Goal: Task Accomplishment & Management: Use online tool/utility

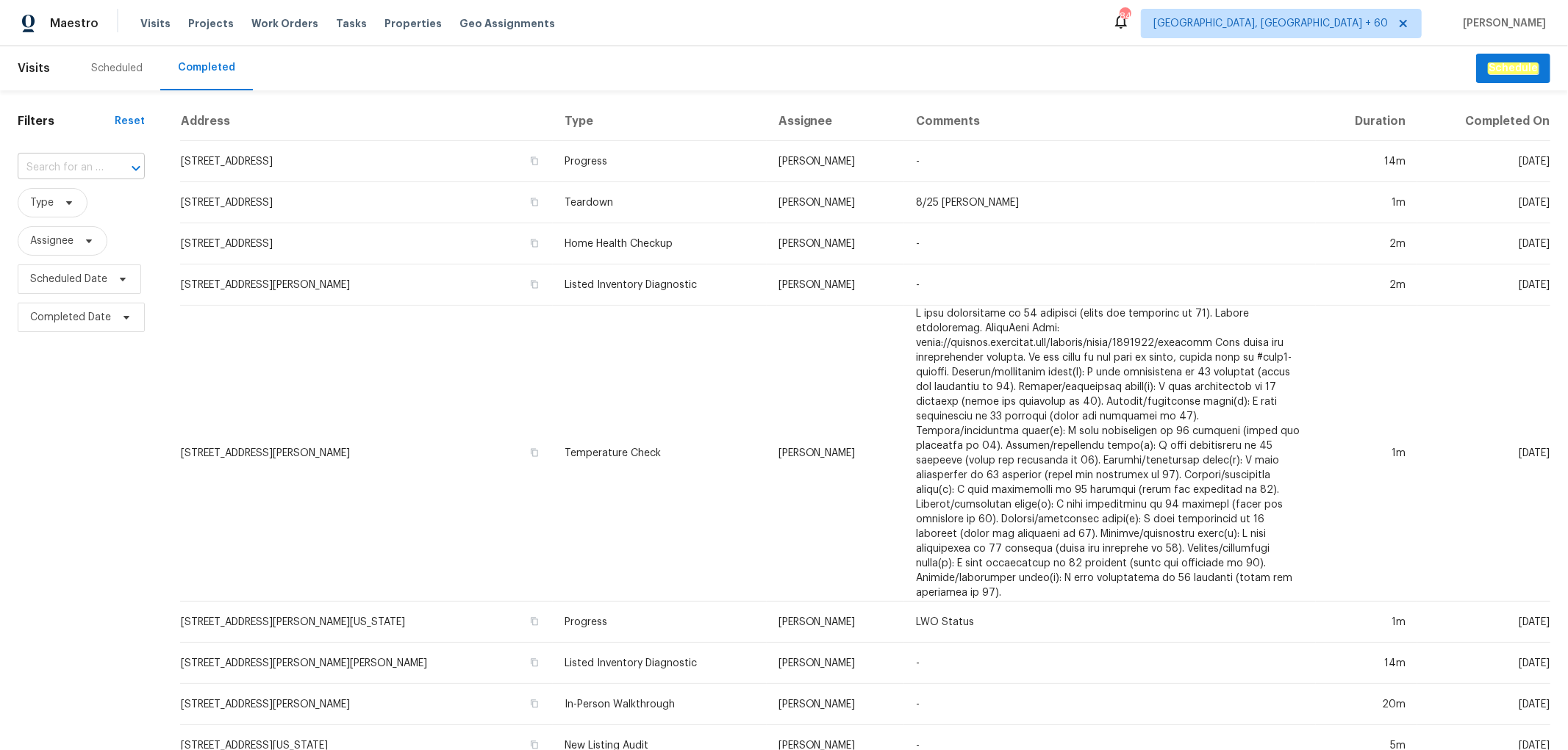
click at [93, 170] on input "text" at bounding box center [60, 168] width 86 height 23
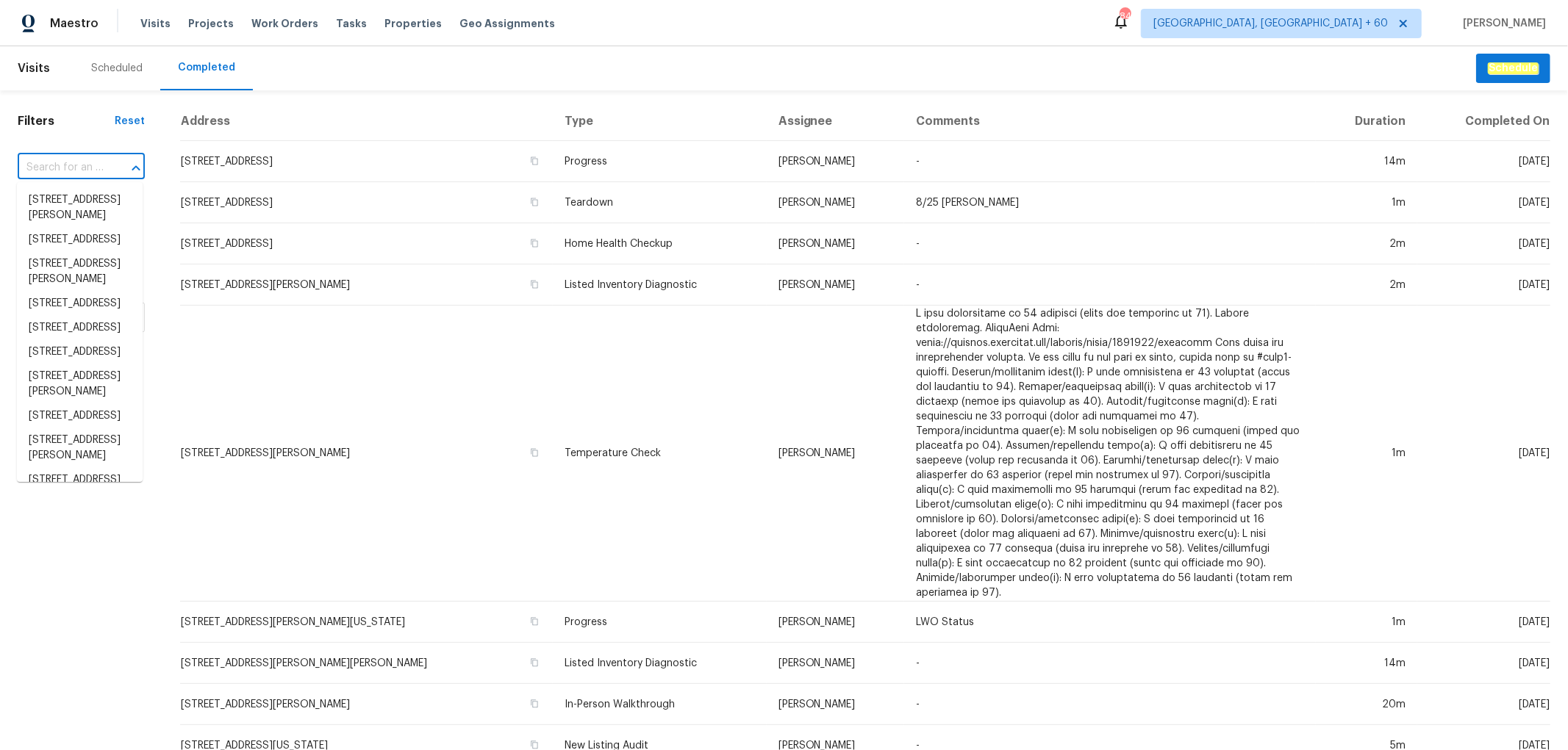
paste input "[STREET_ADDRESS]"
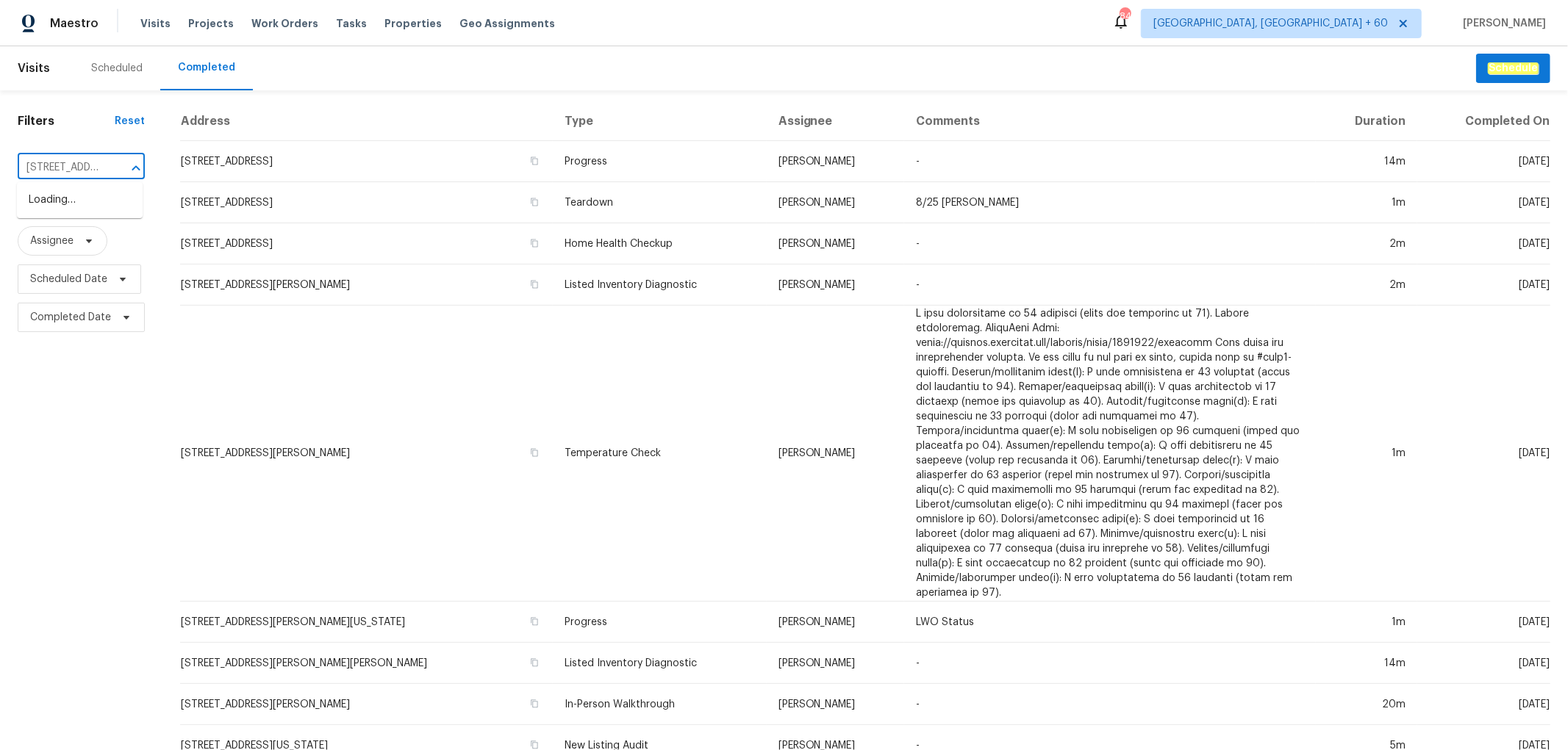
scroll to position [0, 114]
type input "[STREET_ADDRESS]"
click at [62, 208] on li "7400 Gilead Rd, Huntersville, NC 28078" at bounding box center [80, 200] width 126 height 24
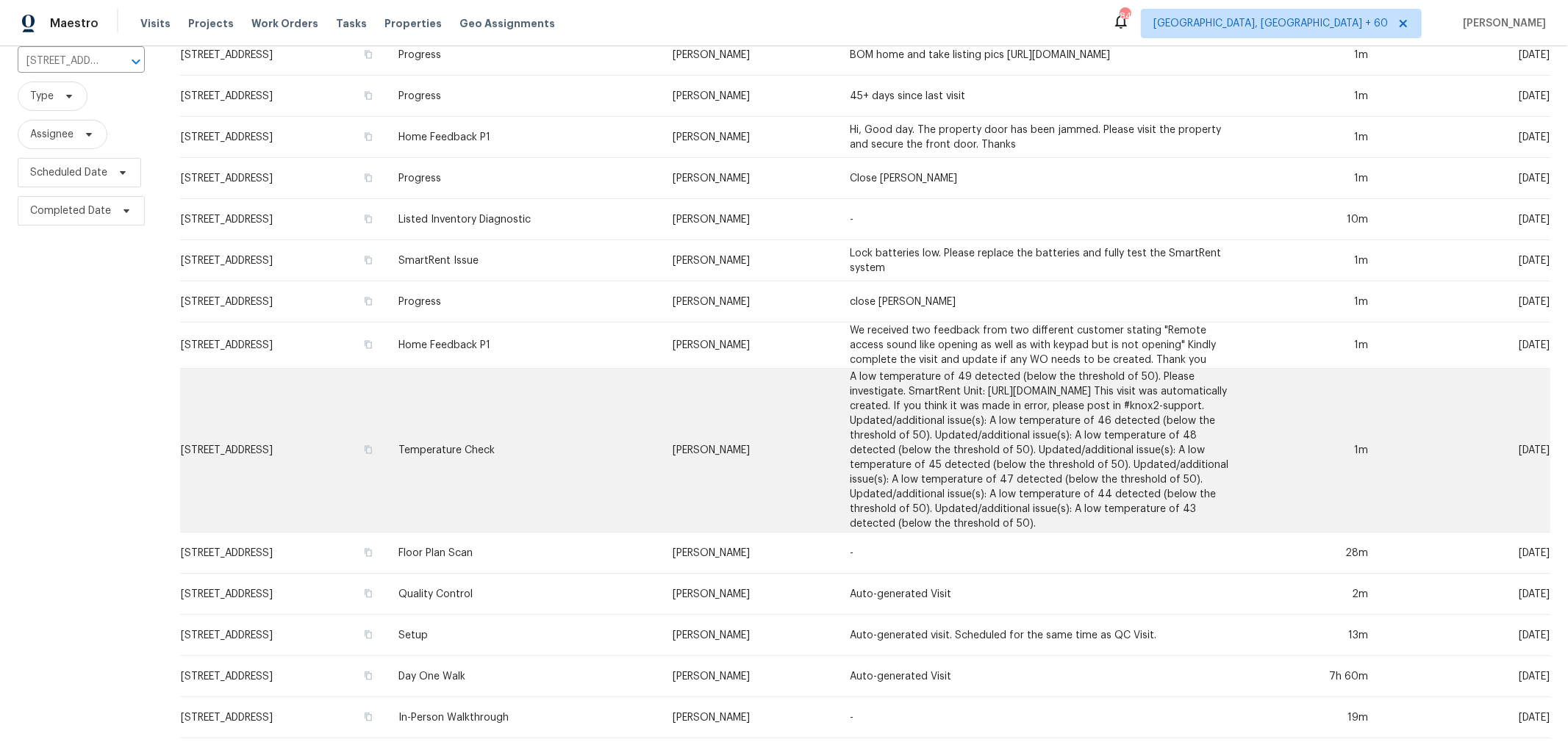
scroll to position [138, 0]
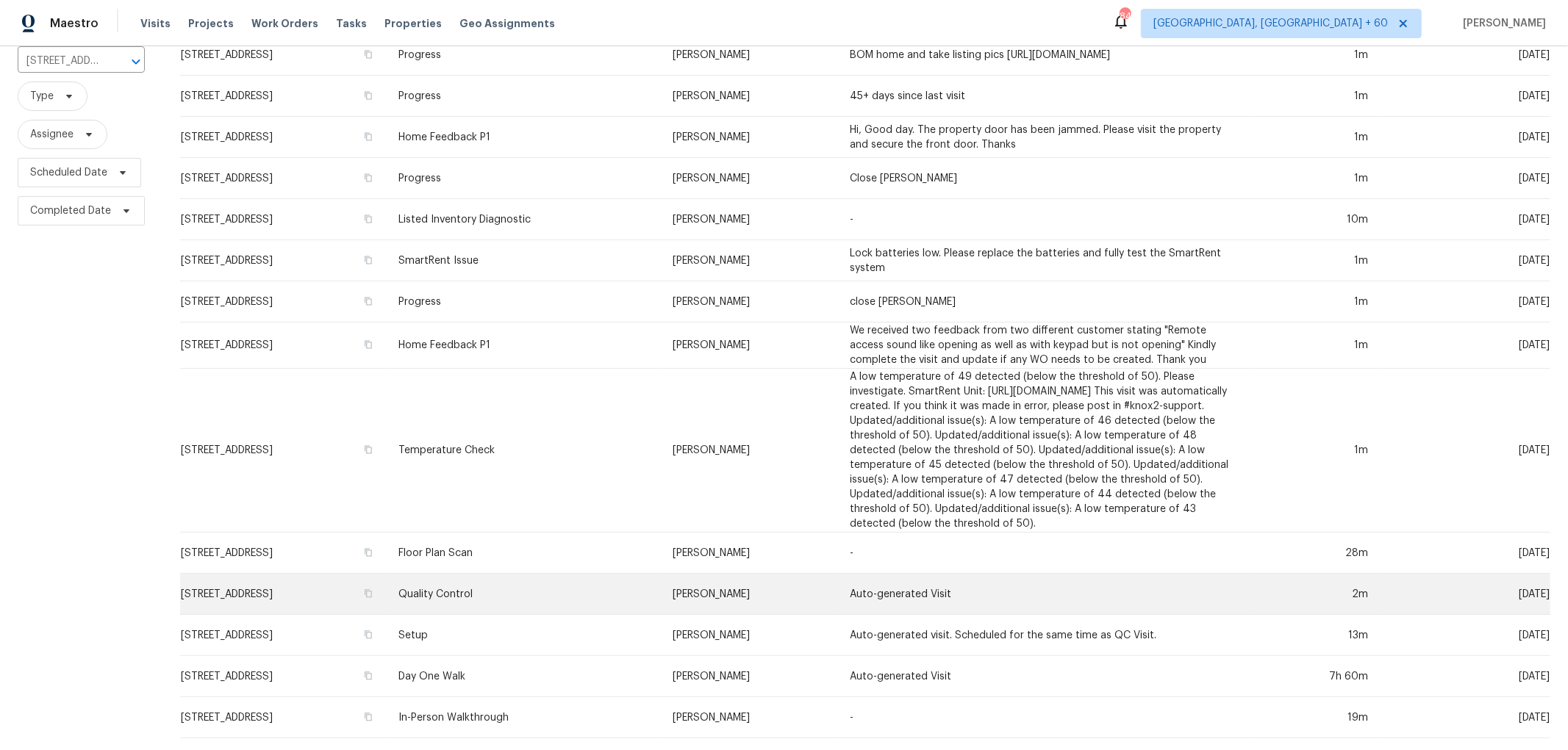
click at [587, 574] on td "Quality Control" at bounding box center [523, 595] width 274 height 41
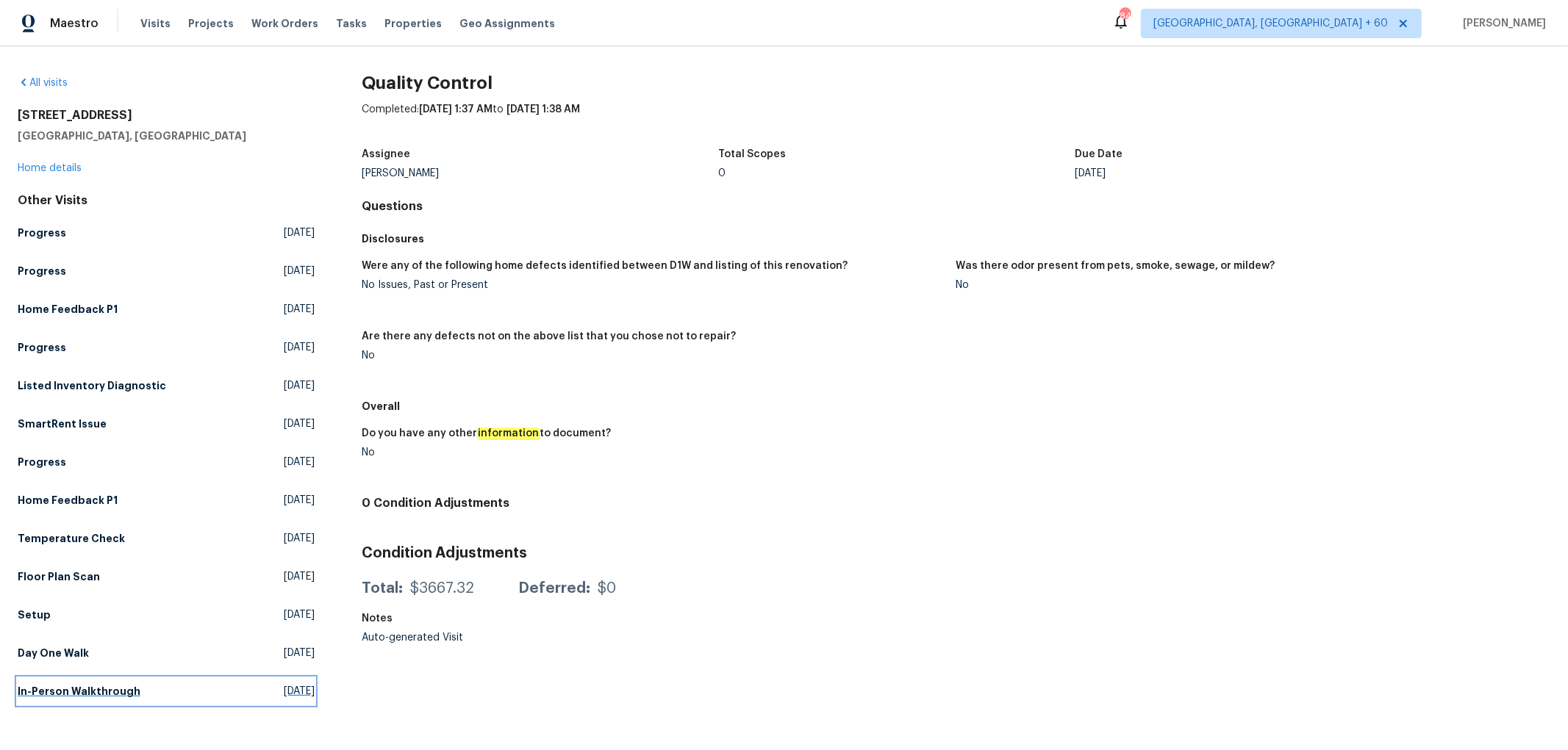
click at [80, 694] on h5 "In-Person Walkthrough" at bounding box center [78, 692] width 123 height 15
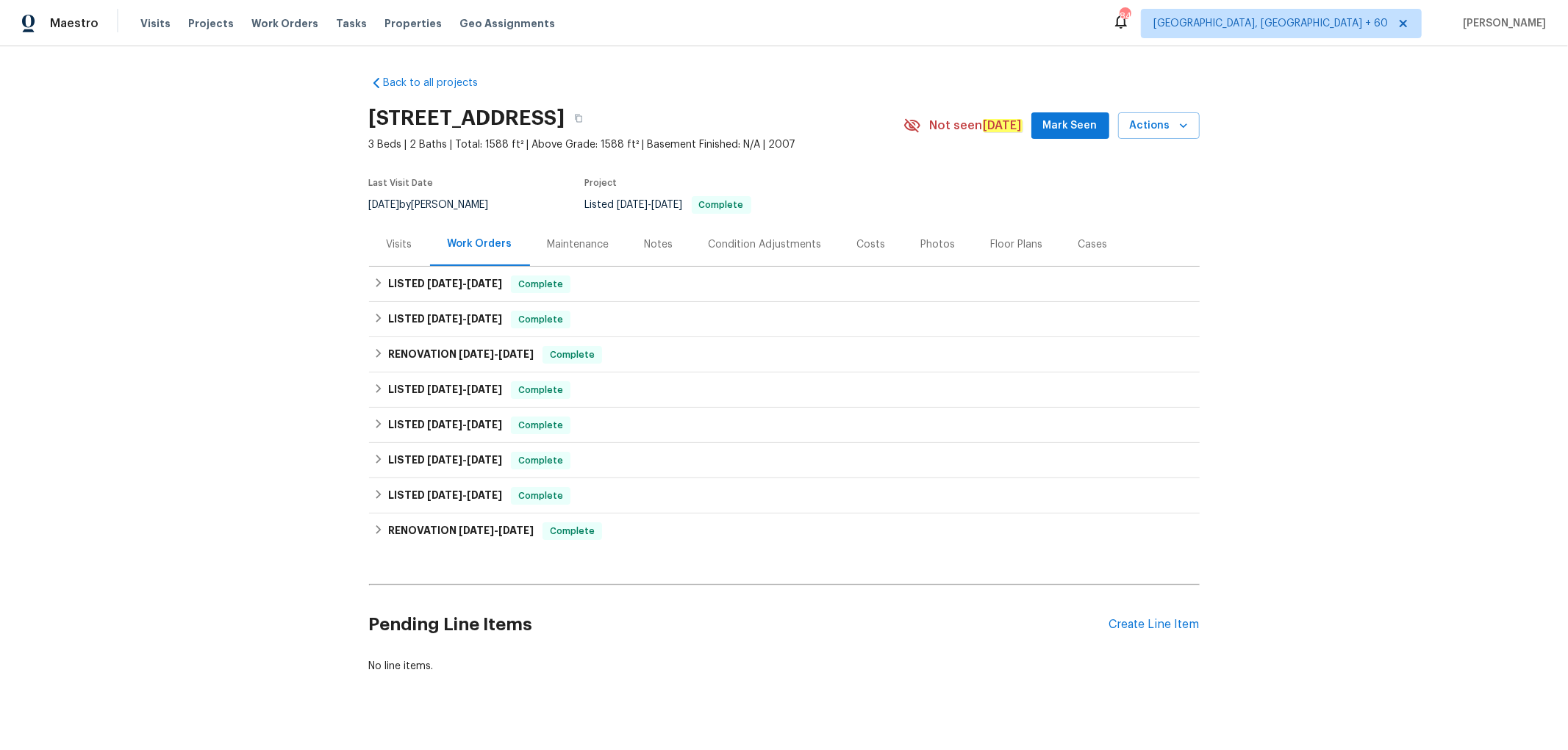
click at [921, 244] on div "Photos" at bounding box center [939, 245] width 35 height 15
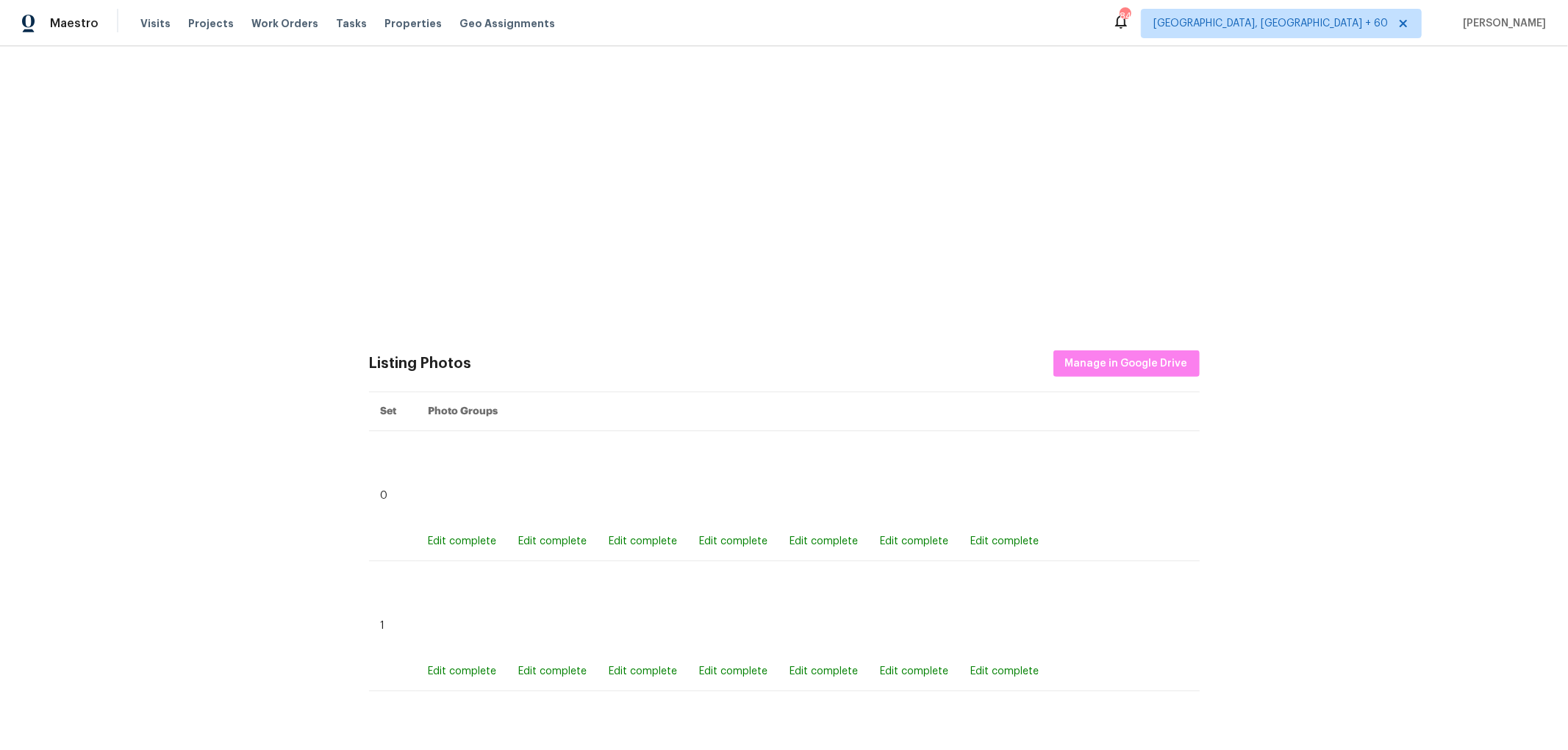
scroll to position [326, 0]
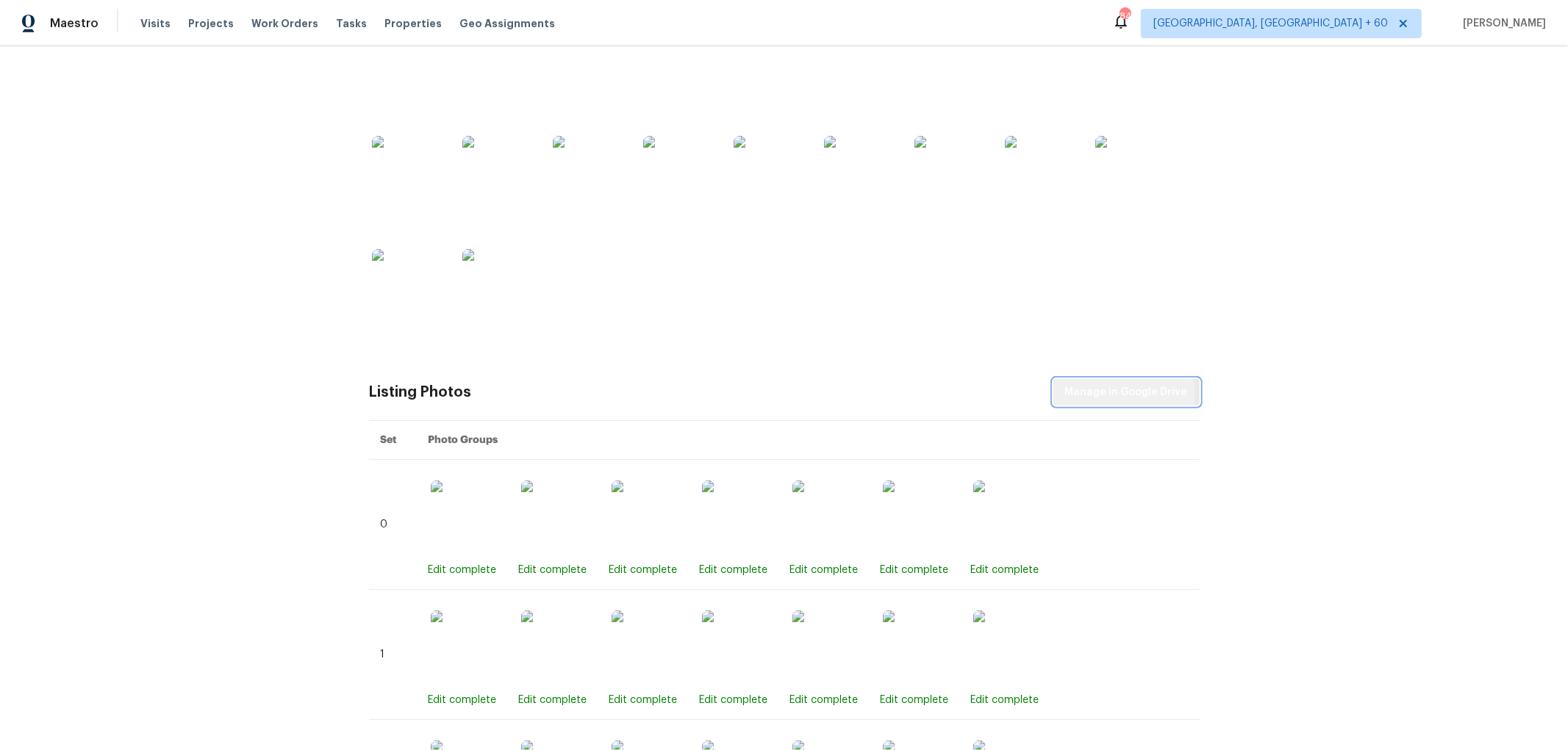
click at [1105, 394] on span "Manage in Google Drive" at bounding box center [1126, 392] width 123 height 18
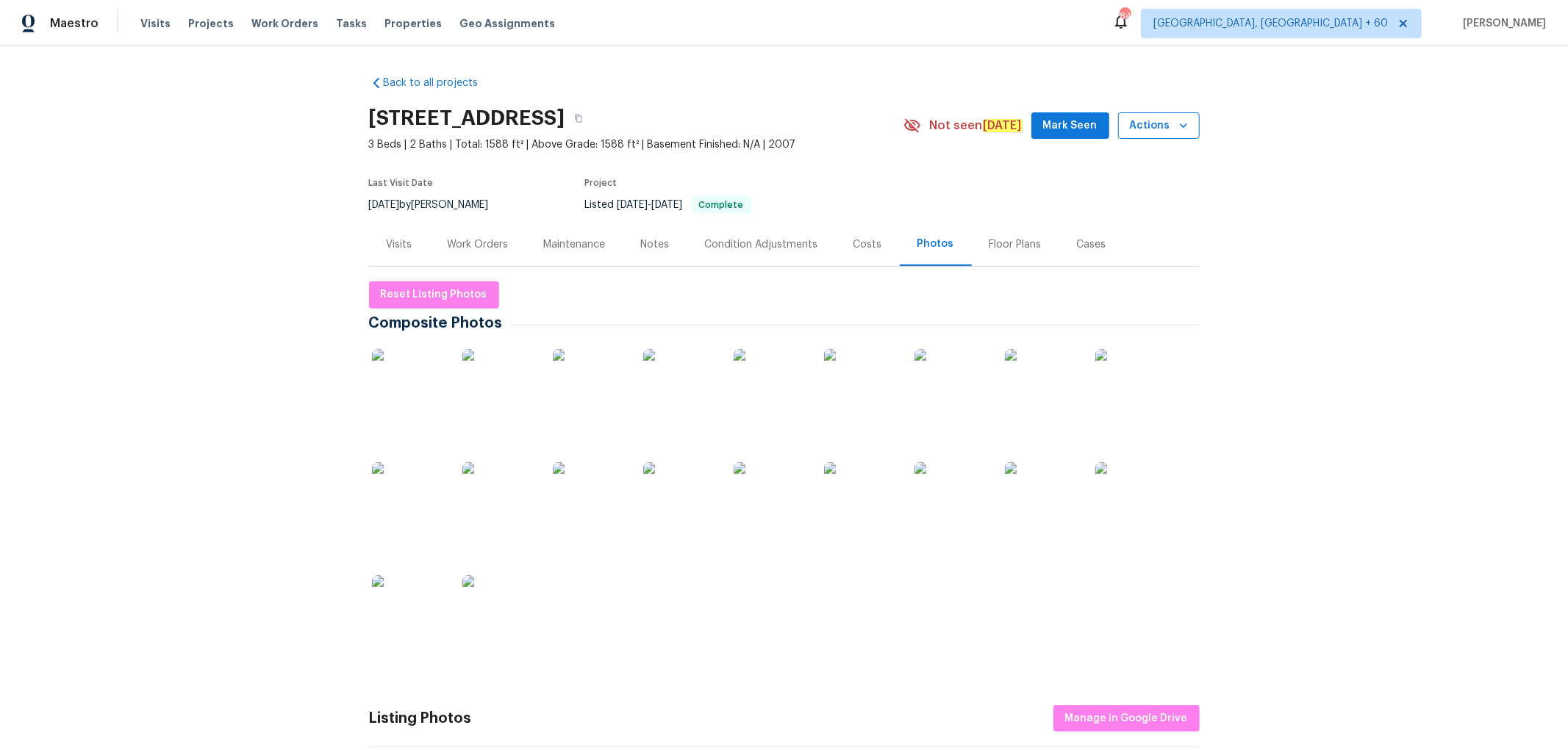
click at [1176, 130] on icon "button" at bounding box center [1184, 126] width 15 height 15
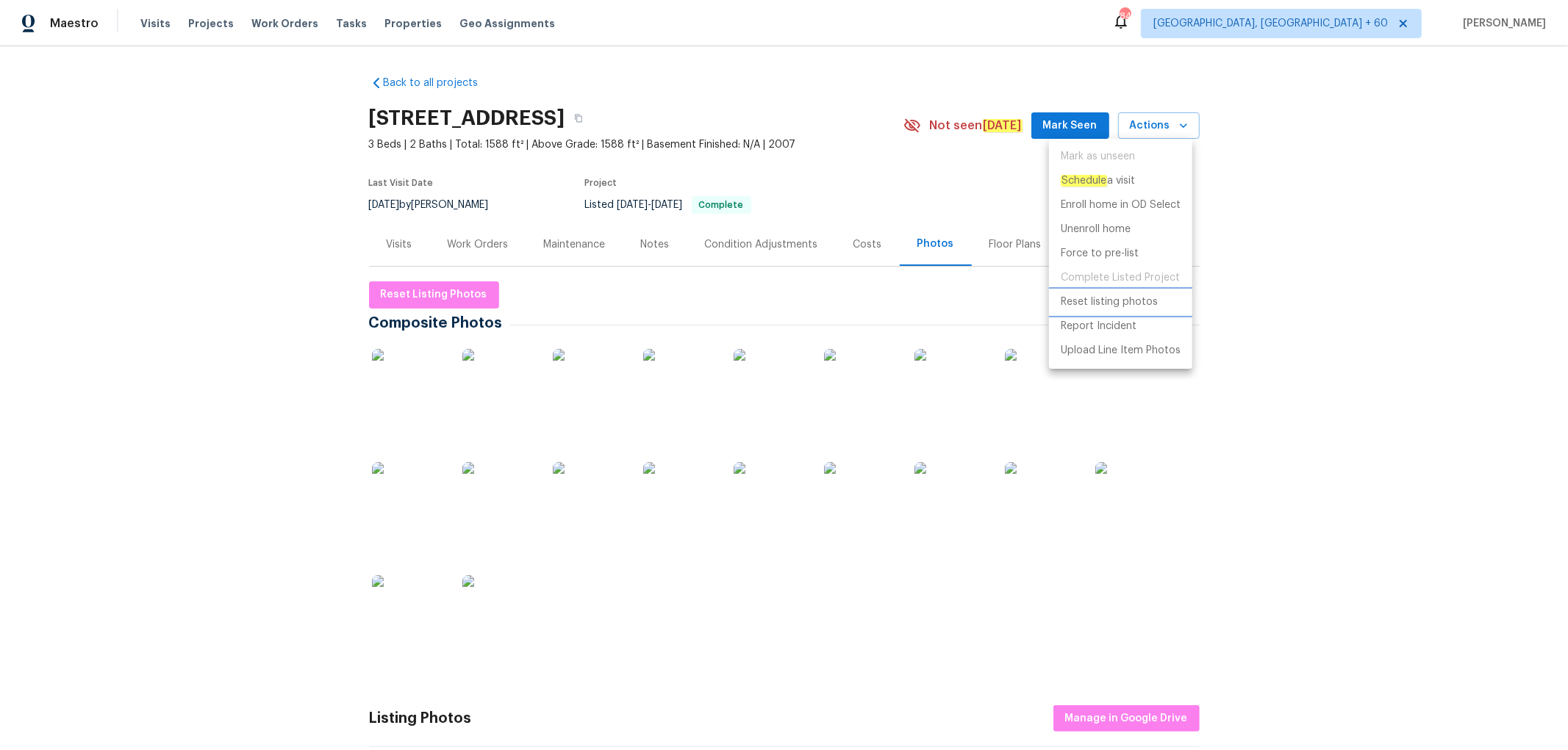
click at [1123, 303] on p "Reset listing photos" at bounding box center [1109, 302] width 97 height 16
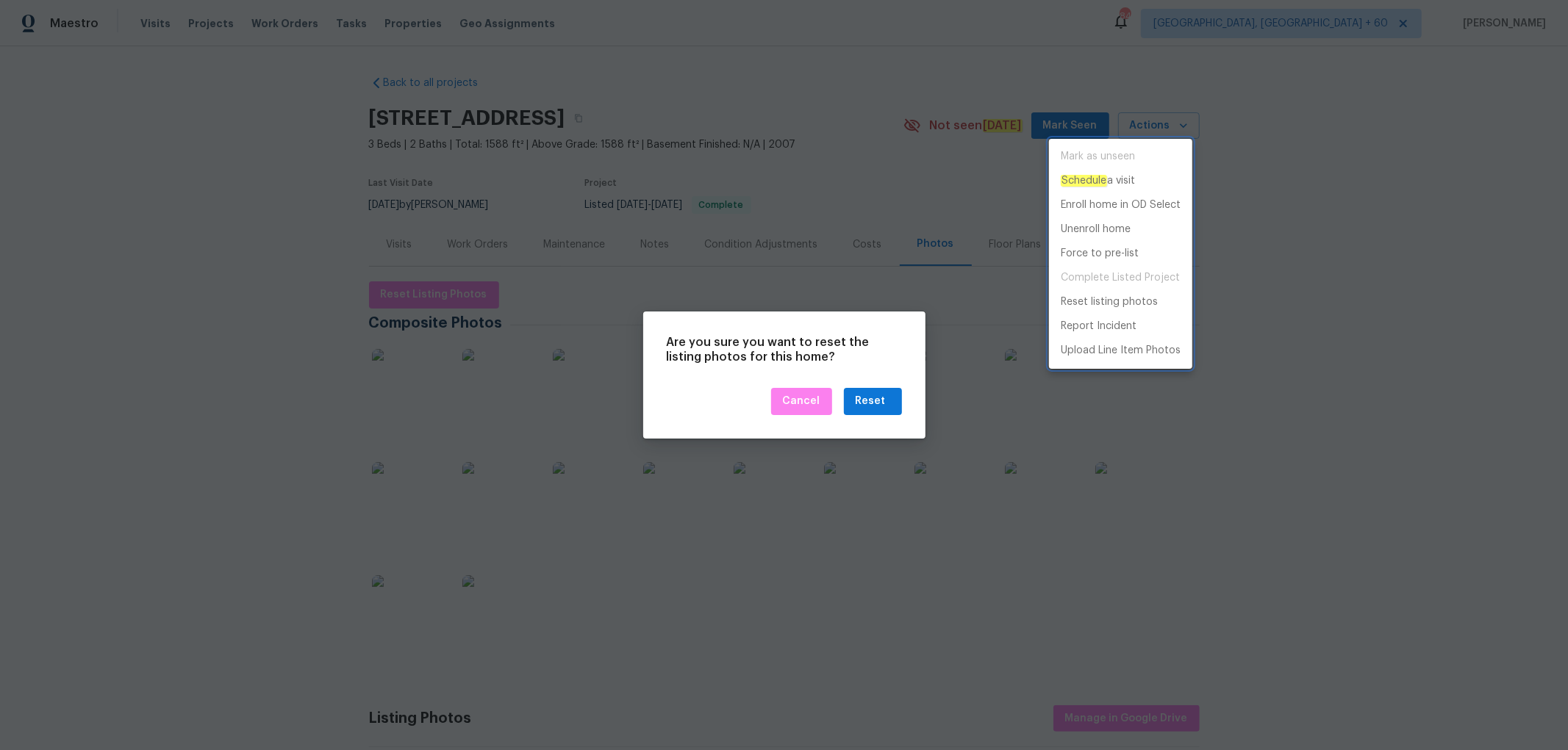
click at [868, 397] on div at bounding box center [784, 375] width 1568 height 750
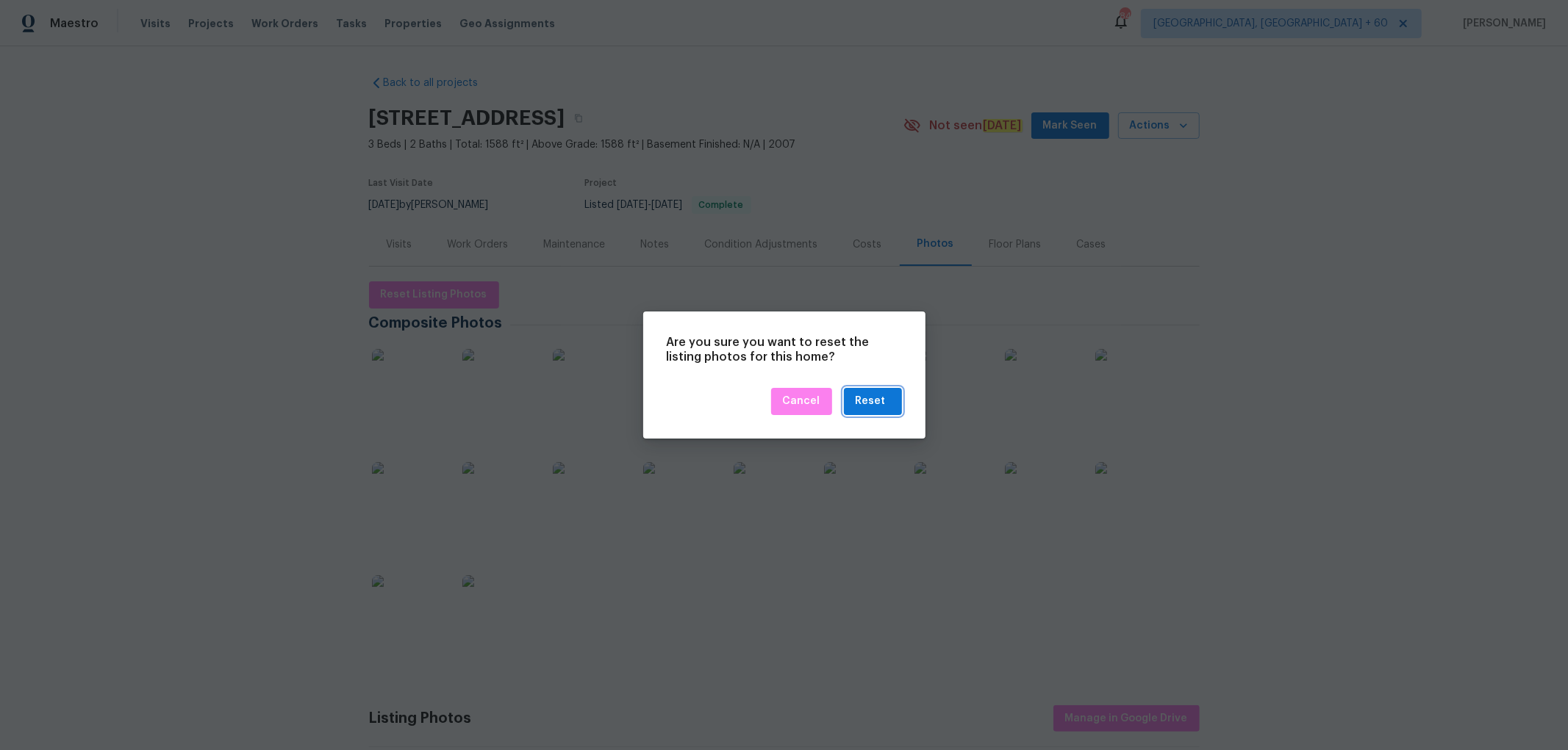
click at [868, 397] on div "Reset" at bounding box center [870, 401] width 30 height 18
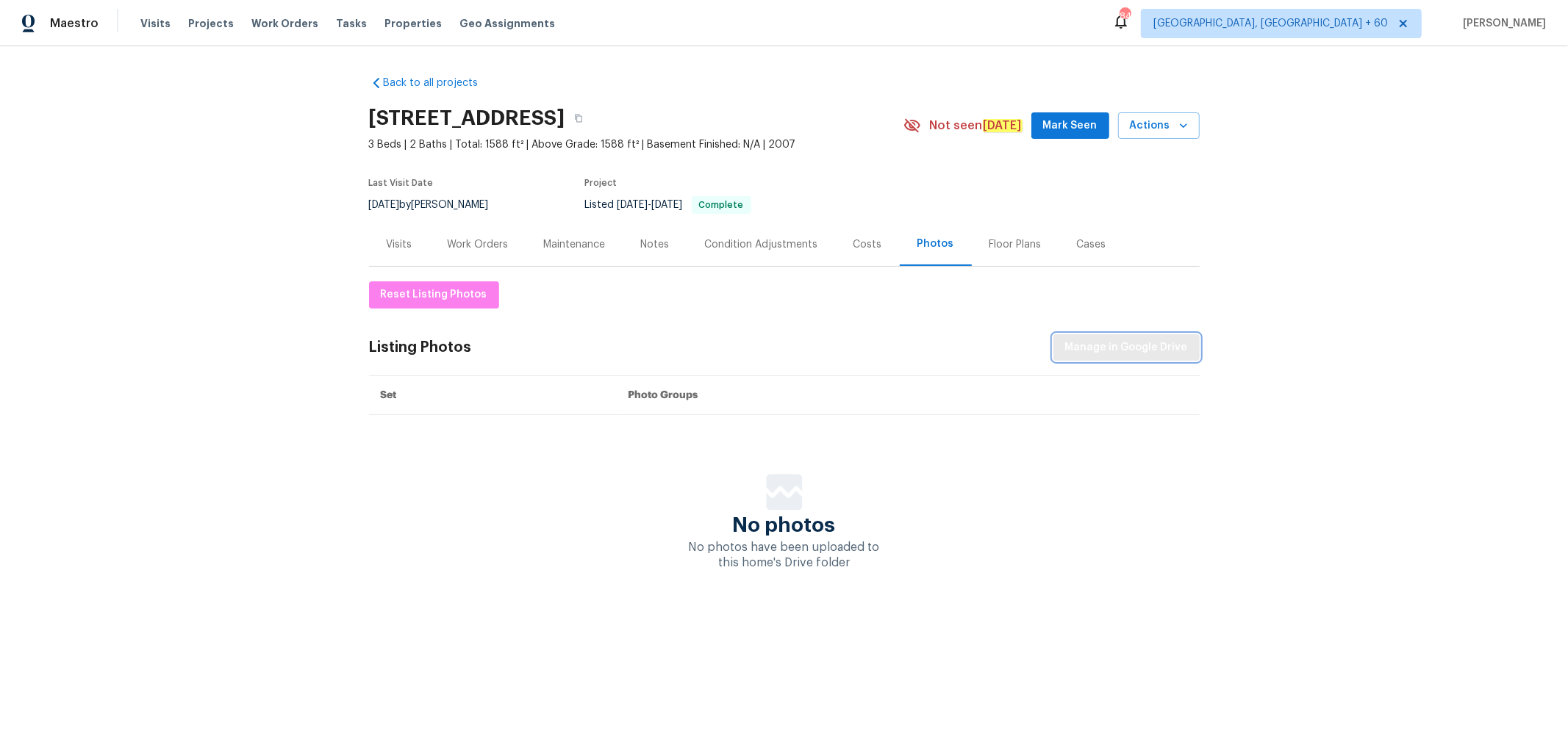
click at [1105, 350] on span "Manage in Google Drive" at bounding box center [1126, 348] width 123 height 18
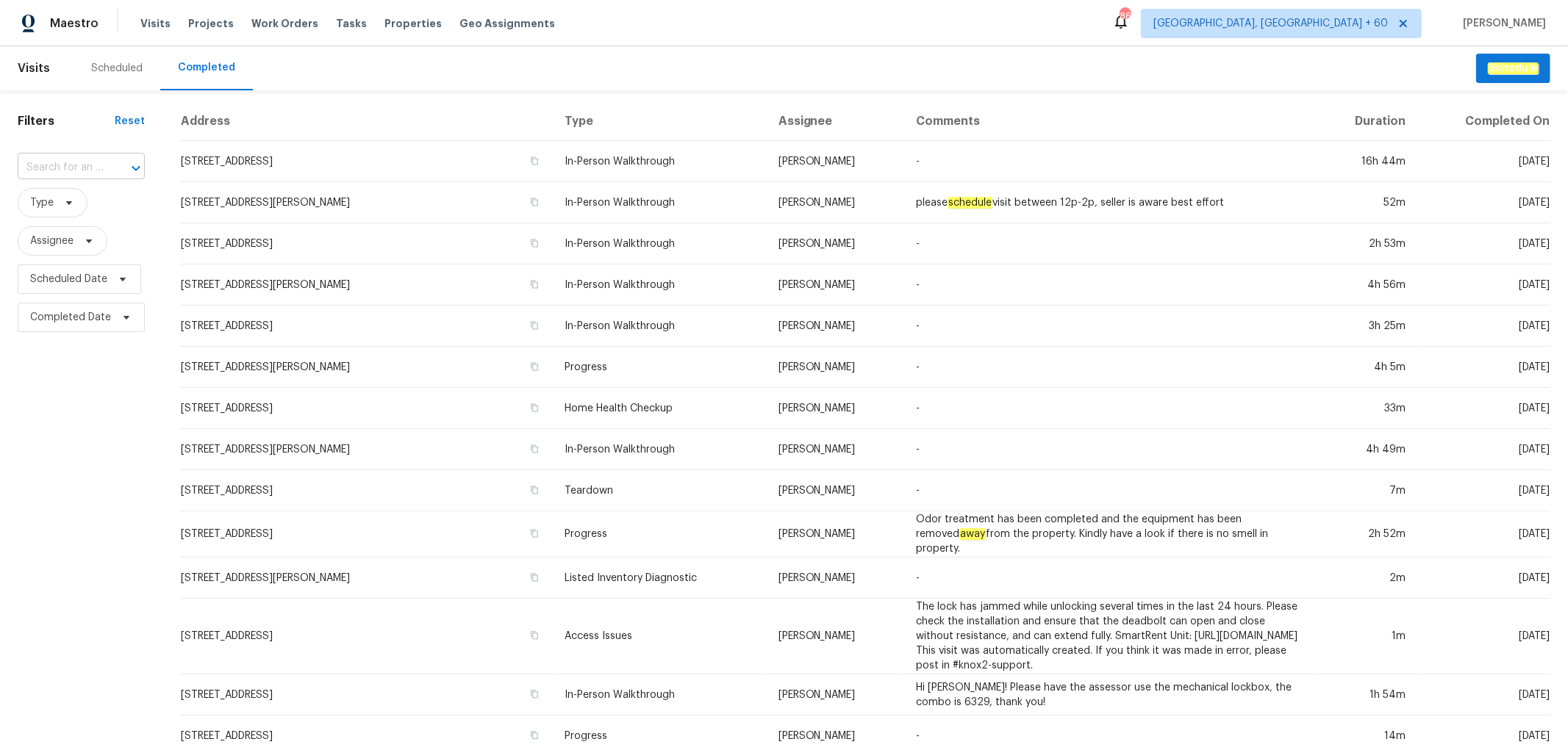
click at [55, 165] on input "text" at bounding box center [60, 168] width 86 height 23
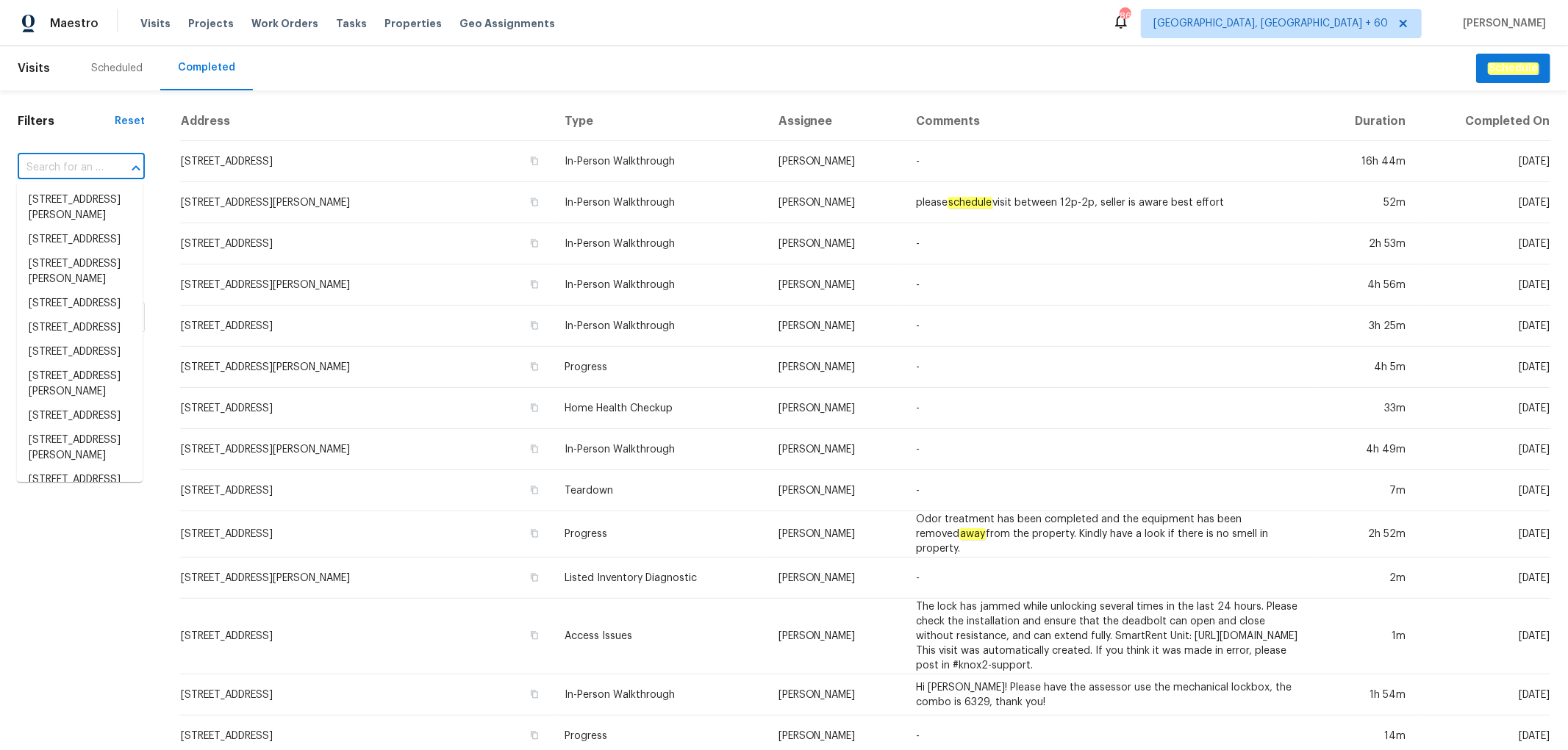
paste input "[STREET_ADDRESS]"
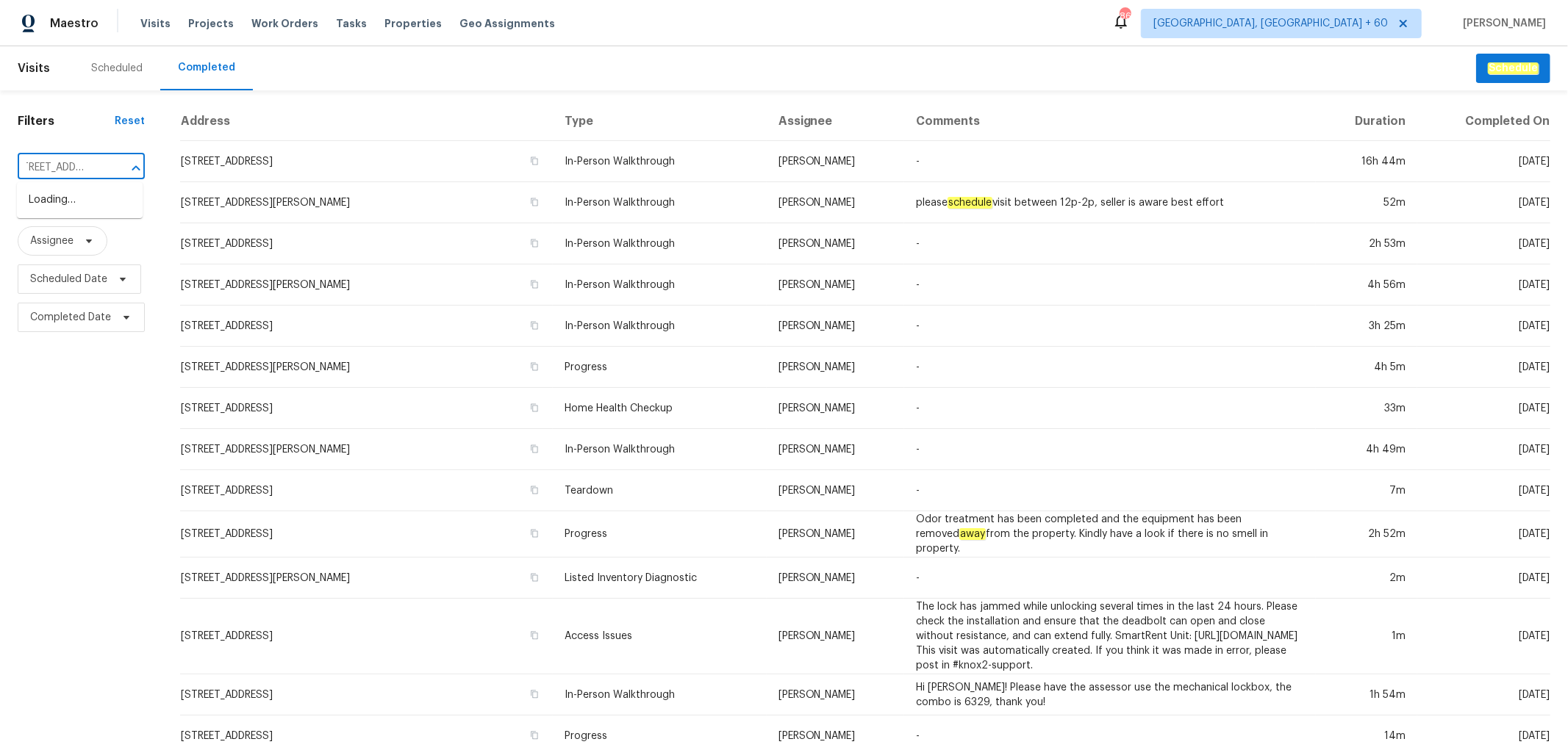
type input "[STREET_ADDRESS]"
click at [80, 212] on li "[STREET_ADDRESS]" at bounding box center [80, 200] width 126 height 24
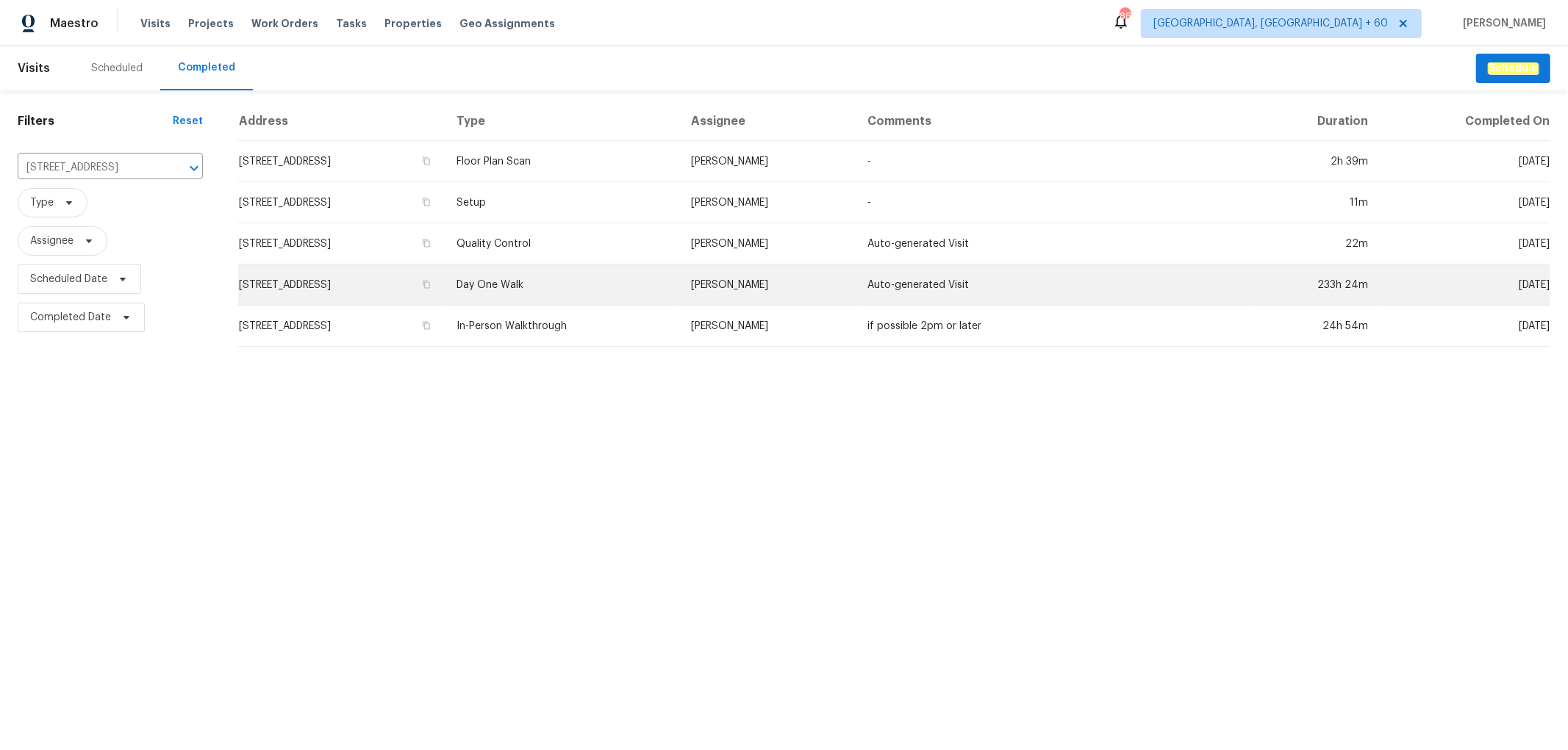
click at [445, 294] on td "[STREET_ADDRESS]" at bounding box center [341, 285] width 206 height 41
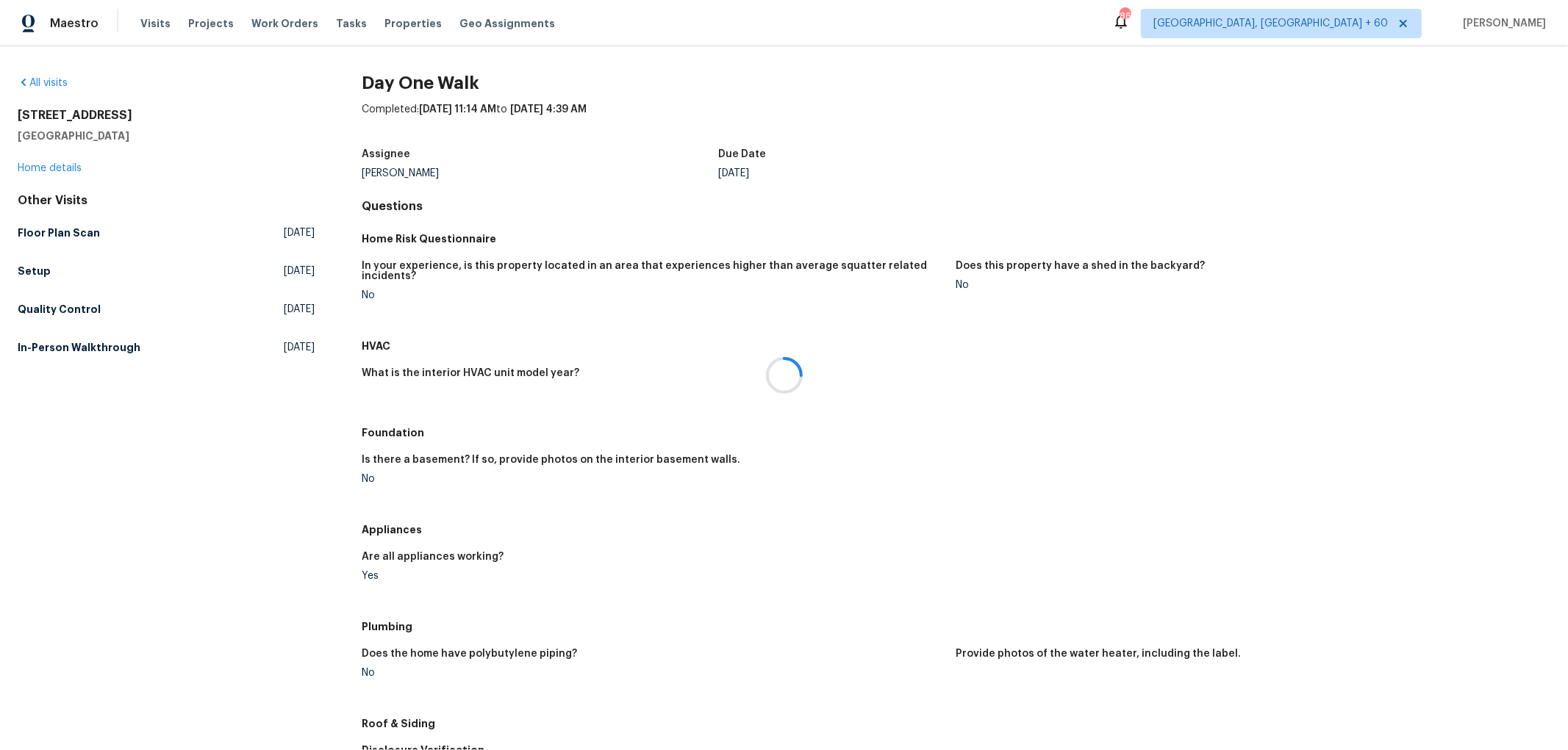
click at [67, 166] on div at bounding box center [784, 375] width 1568 height 750
click at [67, 166] on link "Home details" at bounding box center [49, 168] width 64 height 11
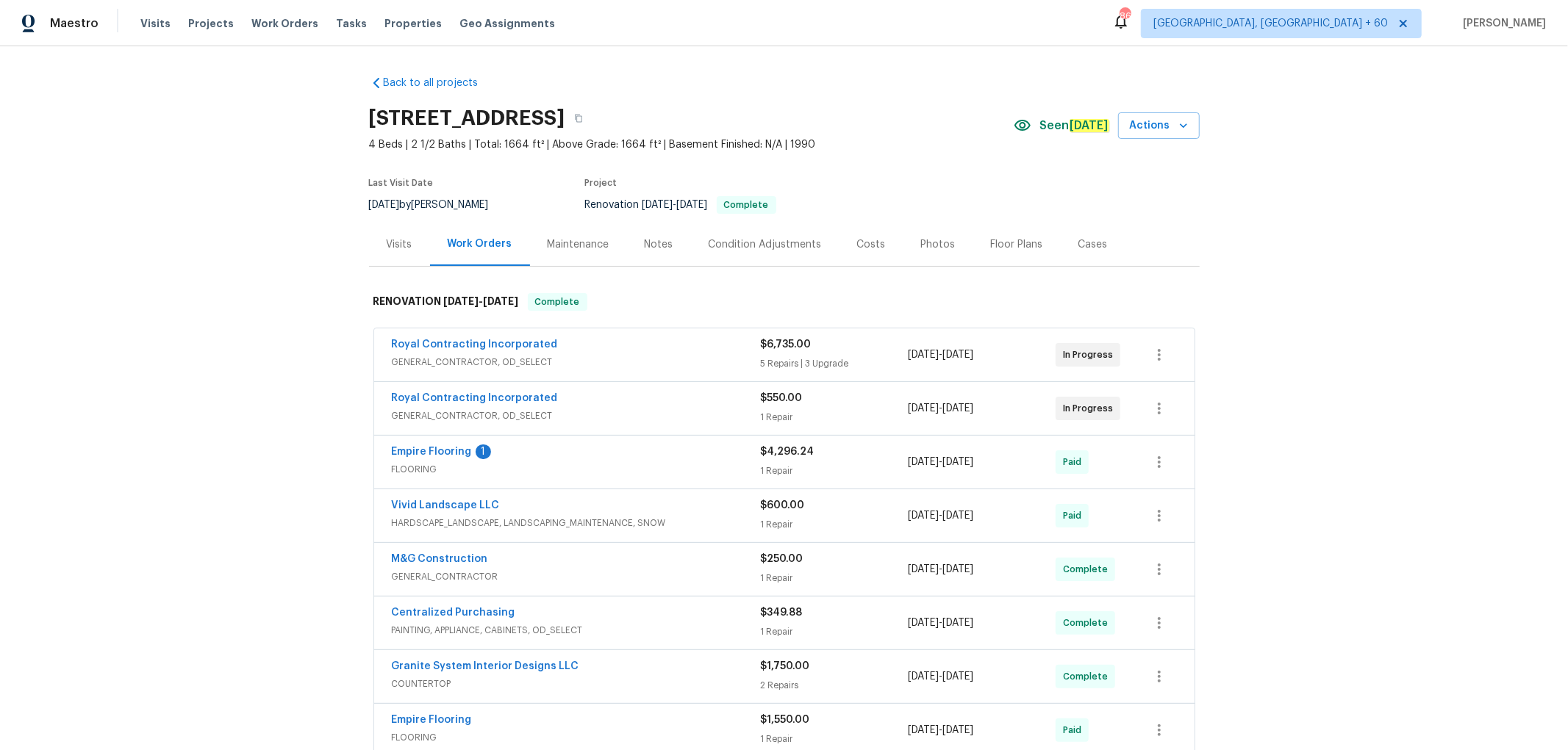
click at [924, 244] on div "Photos" at bounding box center [939, 245] width 35 height 15
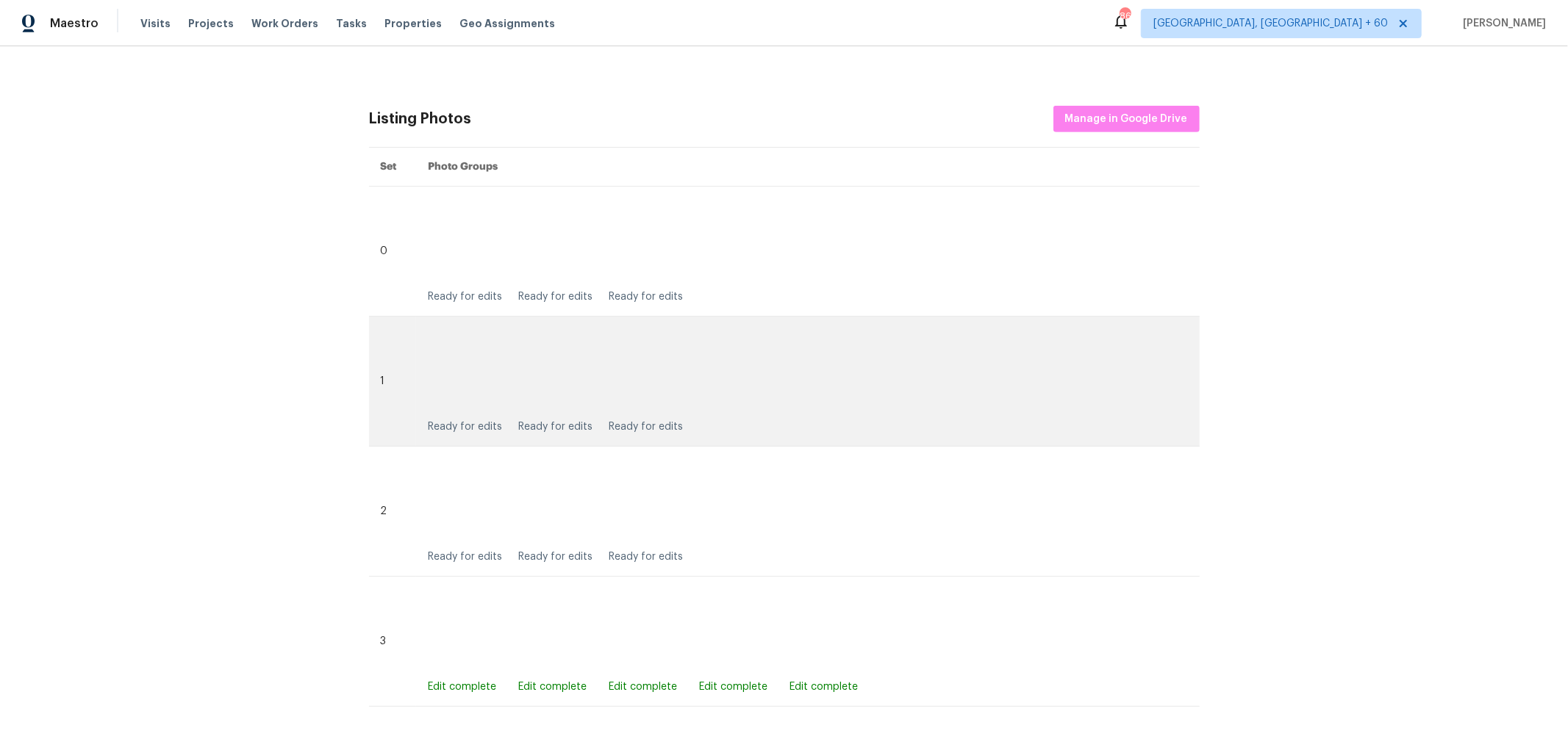
scroll to position [571, 0]
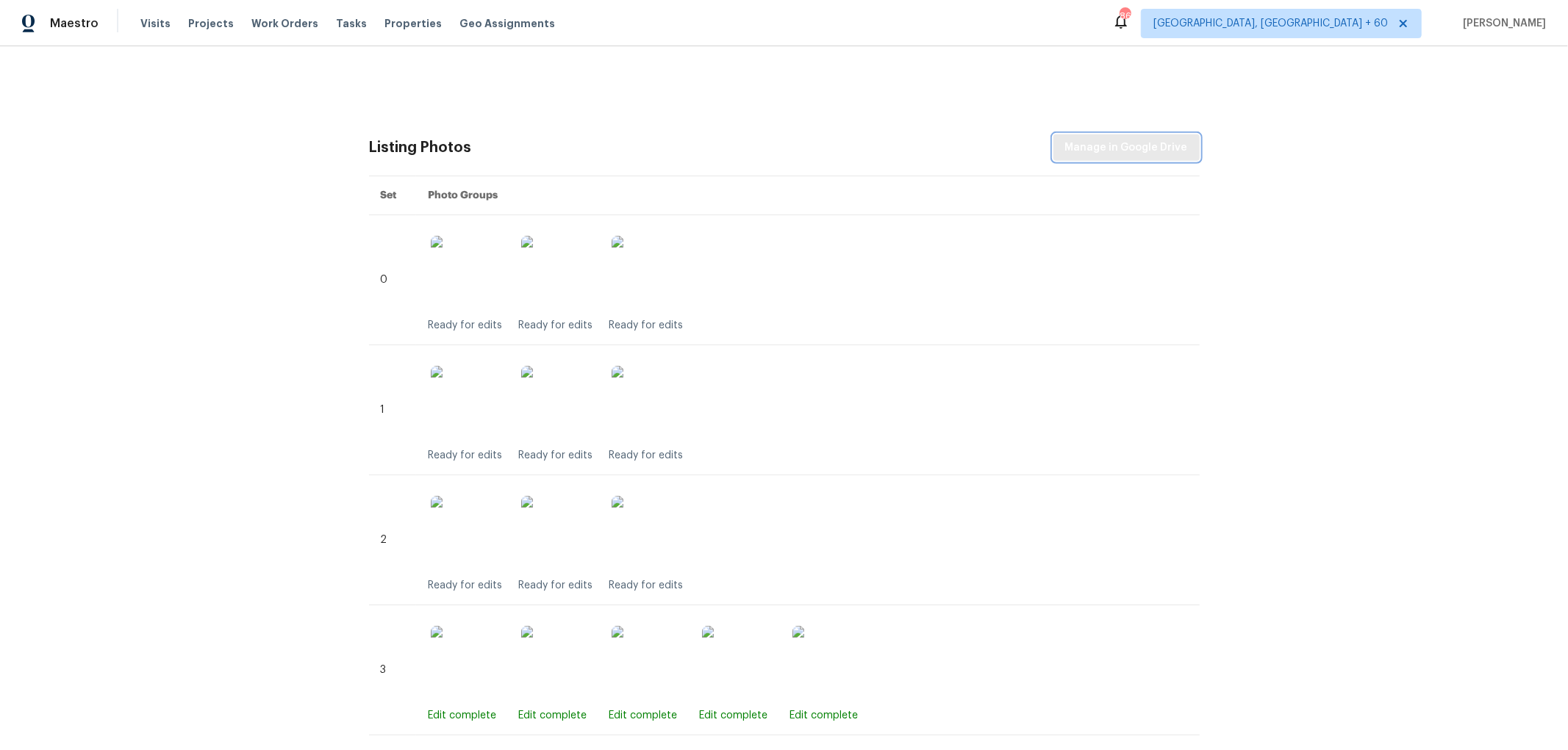
click at [1100, 139] on span "Manage in Google Drive" at bounding box center [1126, 148] width 123 height 18
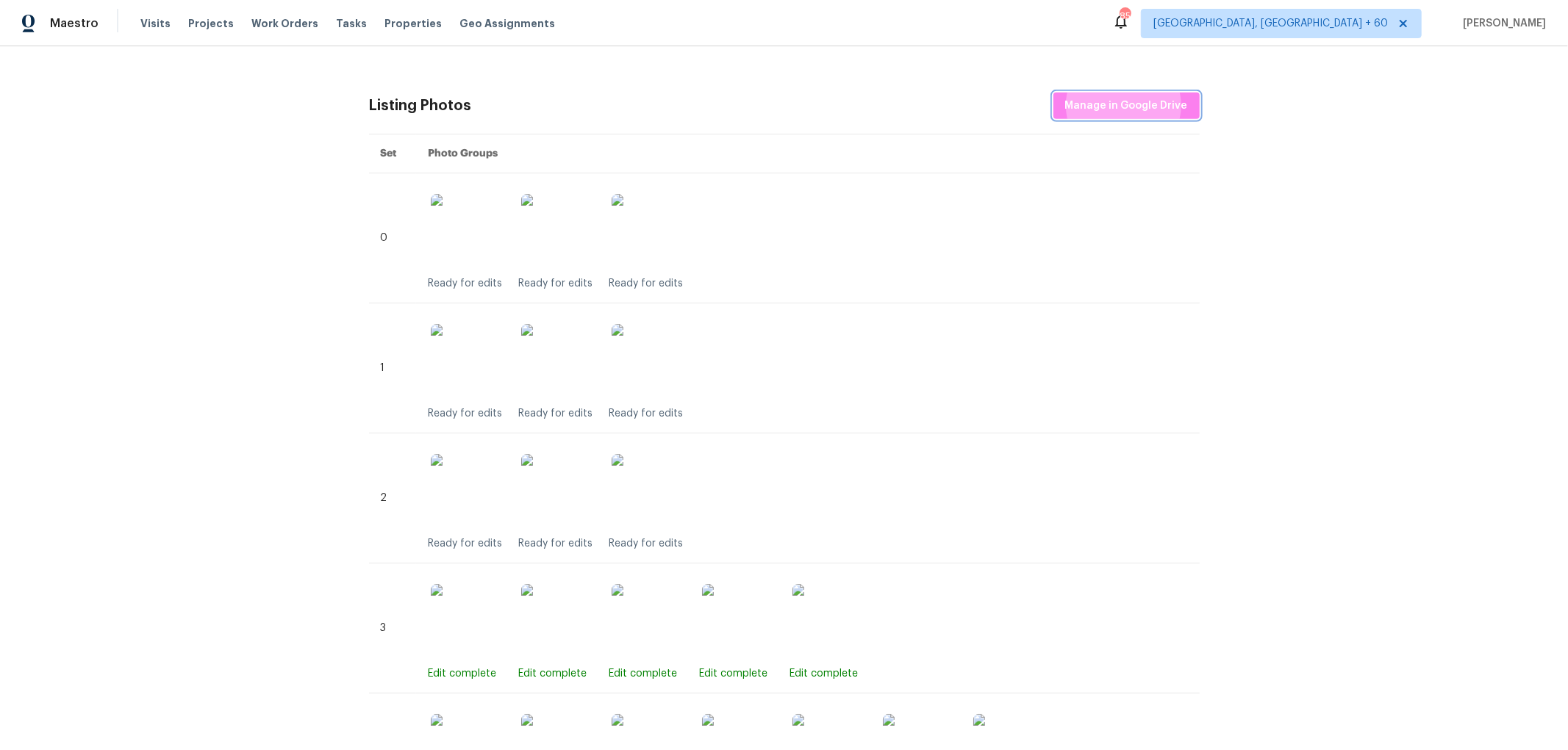
scroll to position [653, 0]
